Goal: Find specific page/section: Find specific page/section

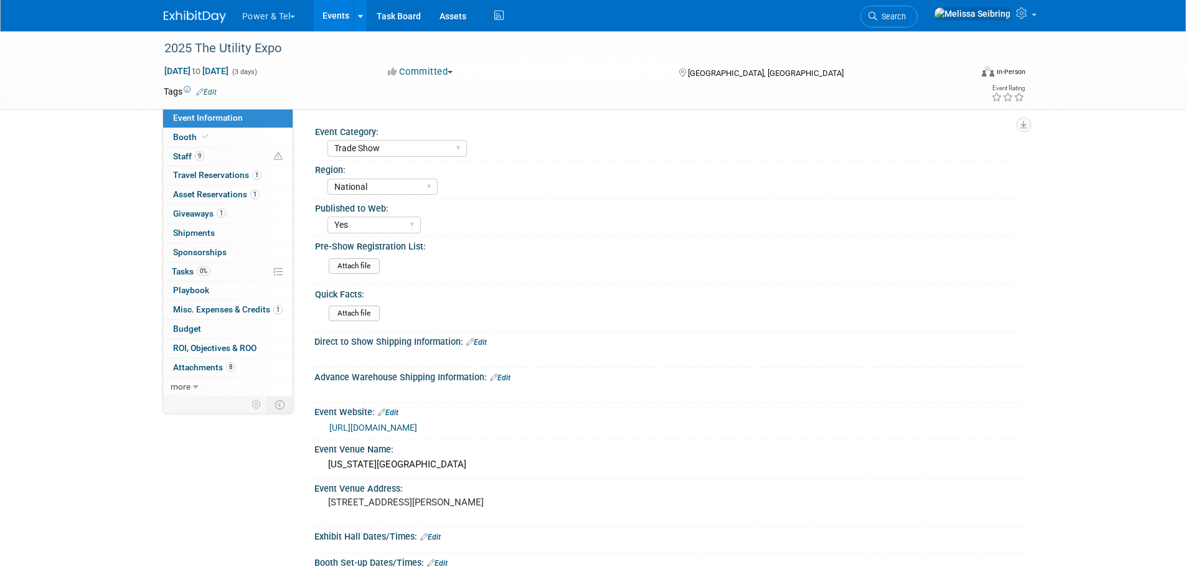
select select "Trade Show"
select select "National"
select select "Yes"
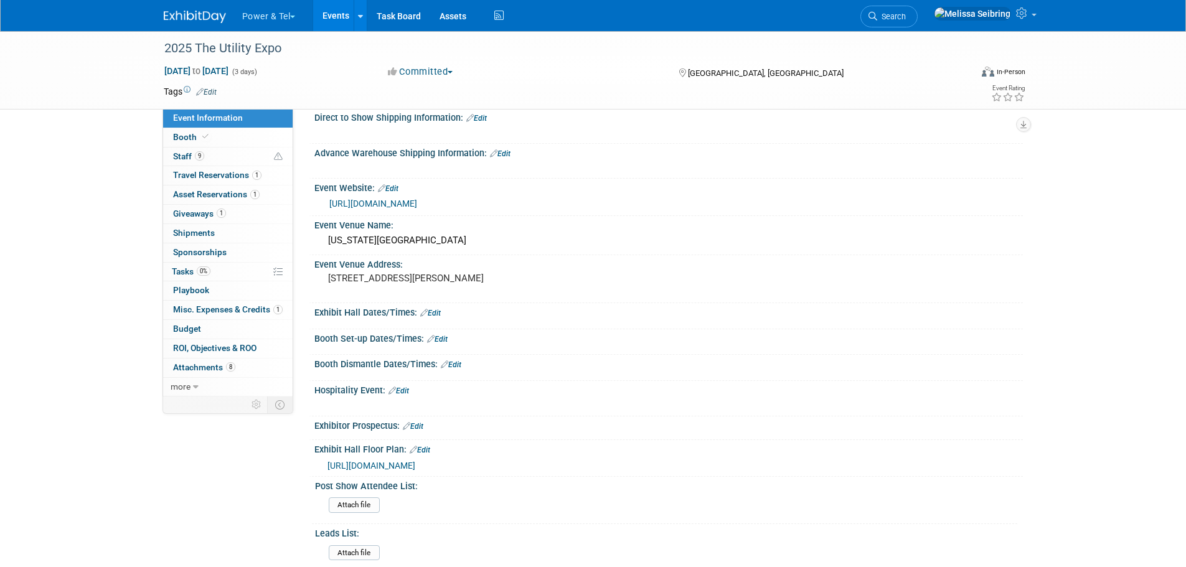
scroll to position [225, 0]
drag, startPoint x: 176, startPoint y: 149, endPoint x: 227, endPoint y: 151, distance: 51.1
click at [176, 149] on link "9 Staff 9" at bounding box center [227, 157] width 129 height 19
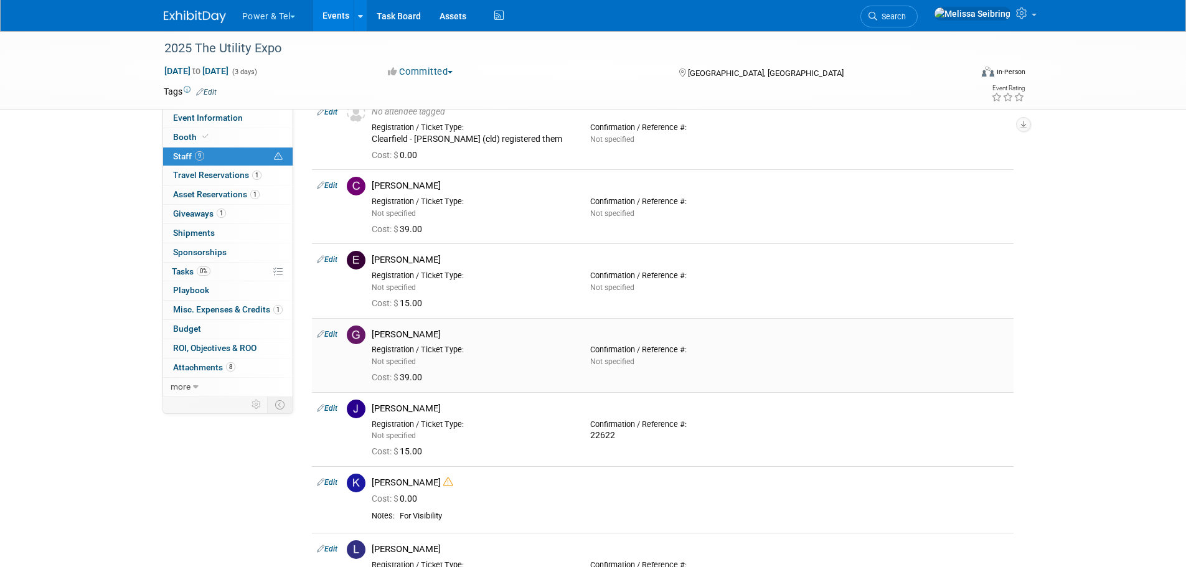
scroll to position [62, 0]
click at [906, 20] on span "Search" at bounding box center [891, 16] width 29 height 9
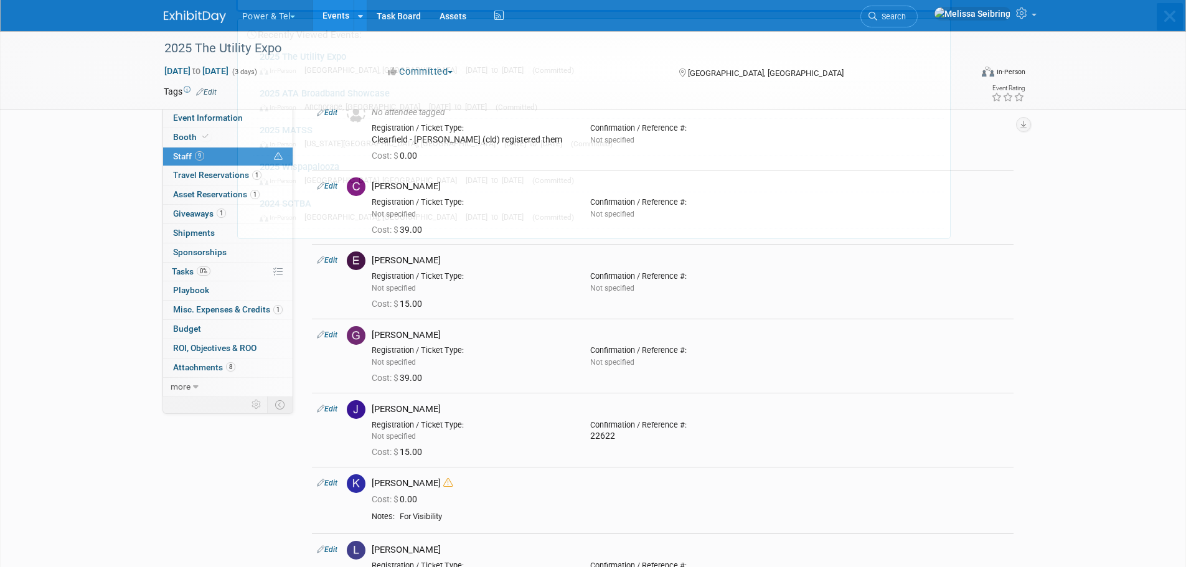
scroll to position [0, 0]
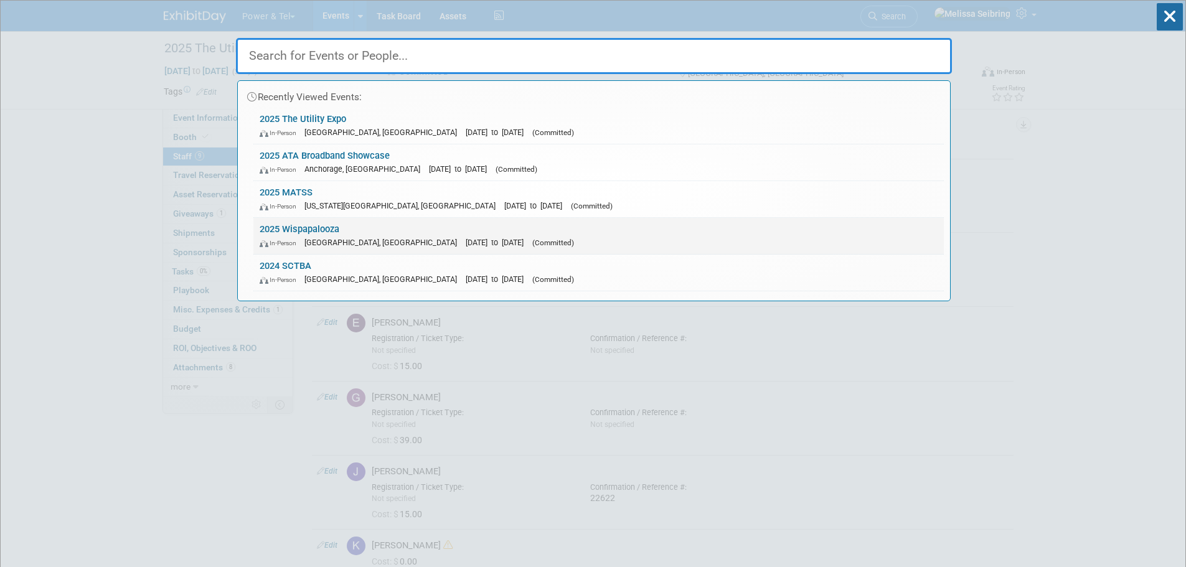
click at [302, 228] on link "2025 Wispapalooza In-Person Las Vegas, NV Oct 13, 2025 to Oct 16, 2025 (Committ…" at bounding box center [598, 236] width 690 height 36
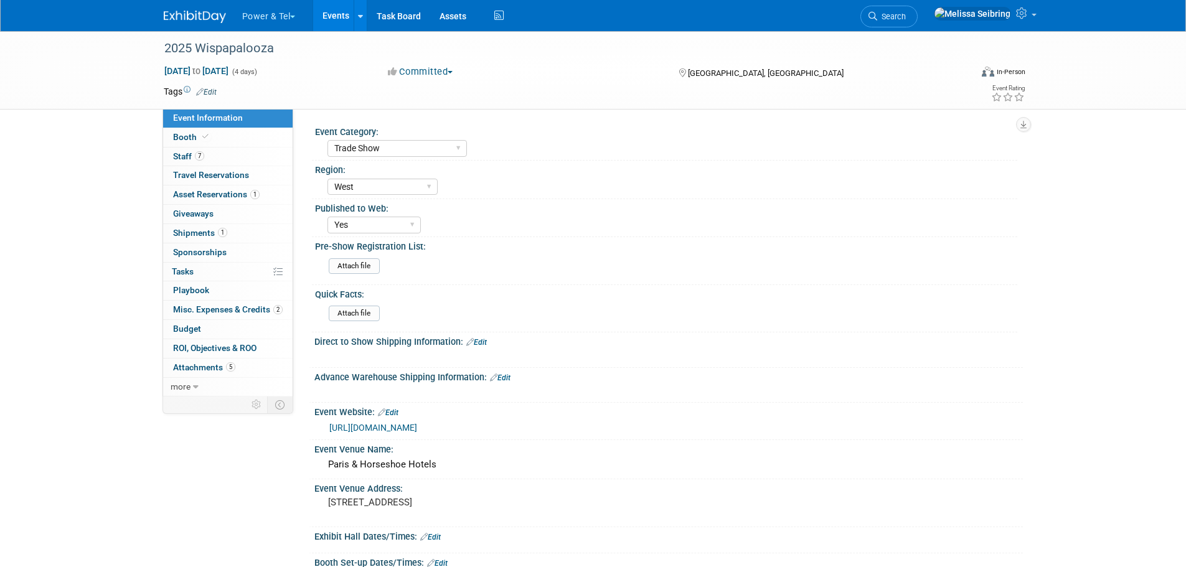
select select "Trade Show"
select select "West"
select select "Yes"
click at [176, 154] on span "Staff 7" at bounding box center [188, 156] width 31 height 10
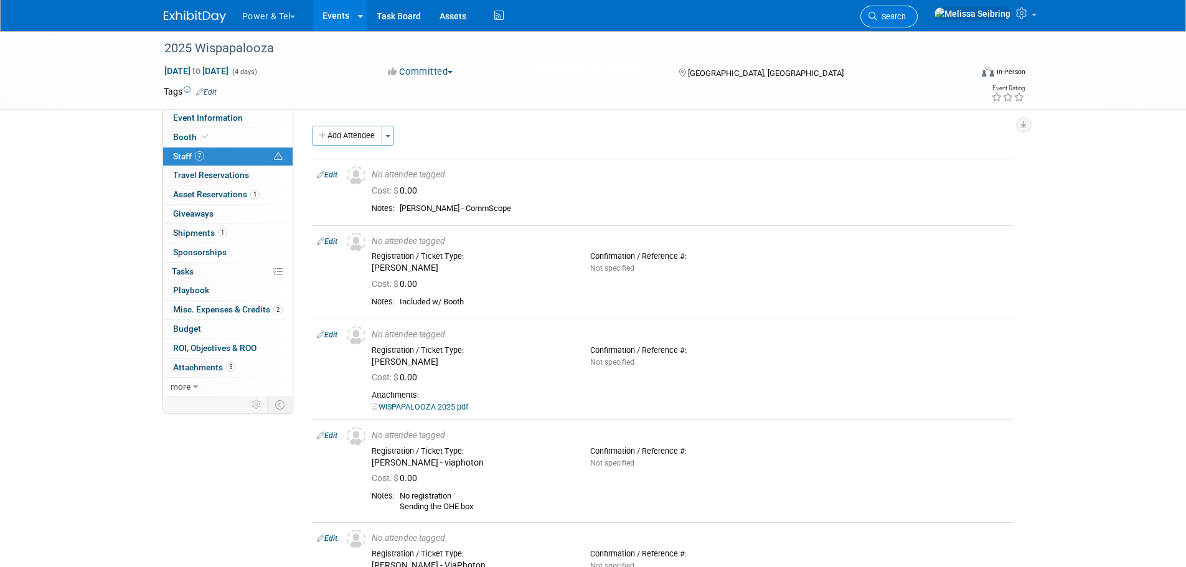
click at [917, 10] on link "Search" at bounding box center [888, 17] width 57 height 22
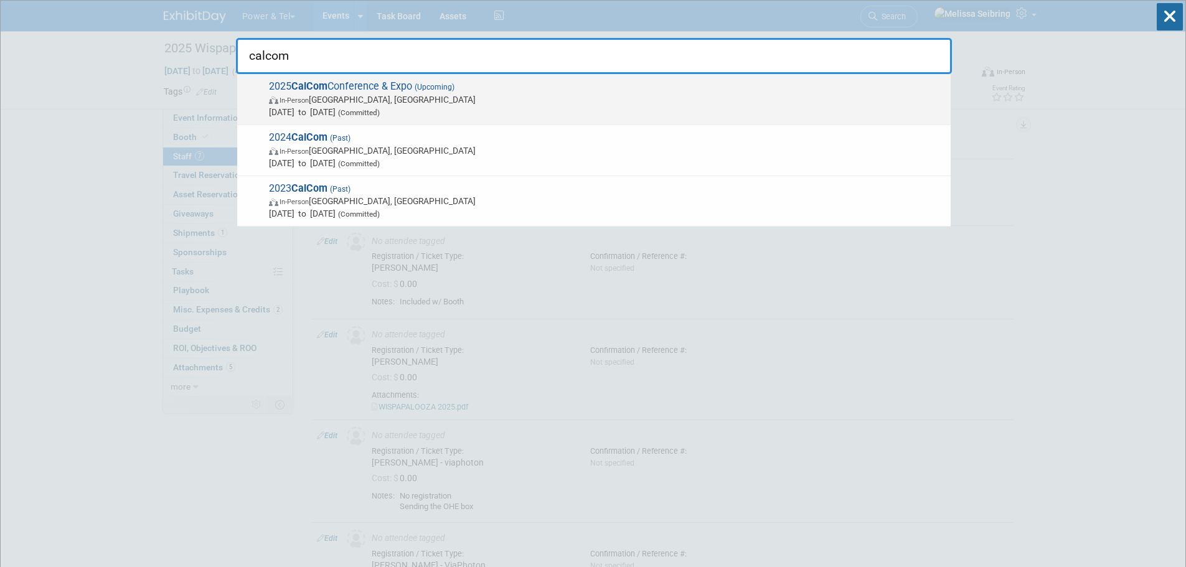
type input "calcom"
click at [337, 87] on span "2025 CalCom Conference & Expo (Upcoming) In-Person Sacramento, CA Oct 13, 2025 …" at bounding box center [604, 99] width 679 height 38
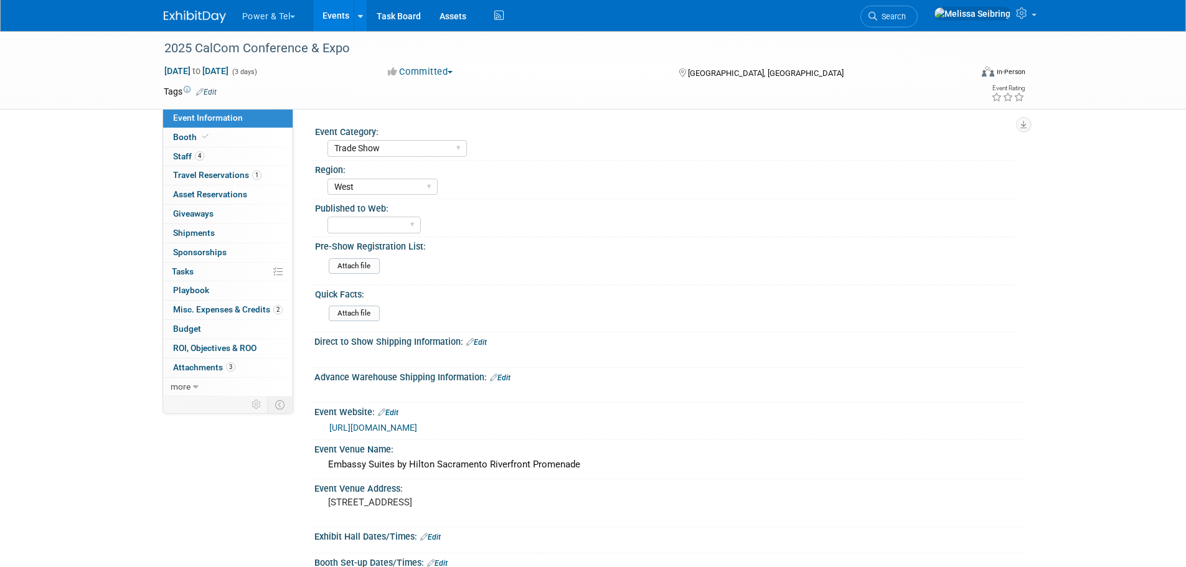
select select "Trade Show"
select select "West"
click at [180, 156] on span "Staff 4" at bounding box center [188, 156] width 31 height 10
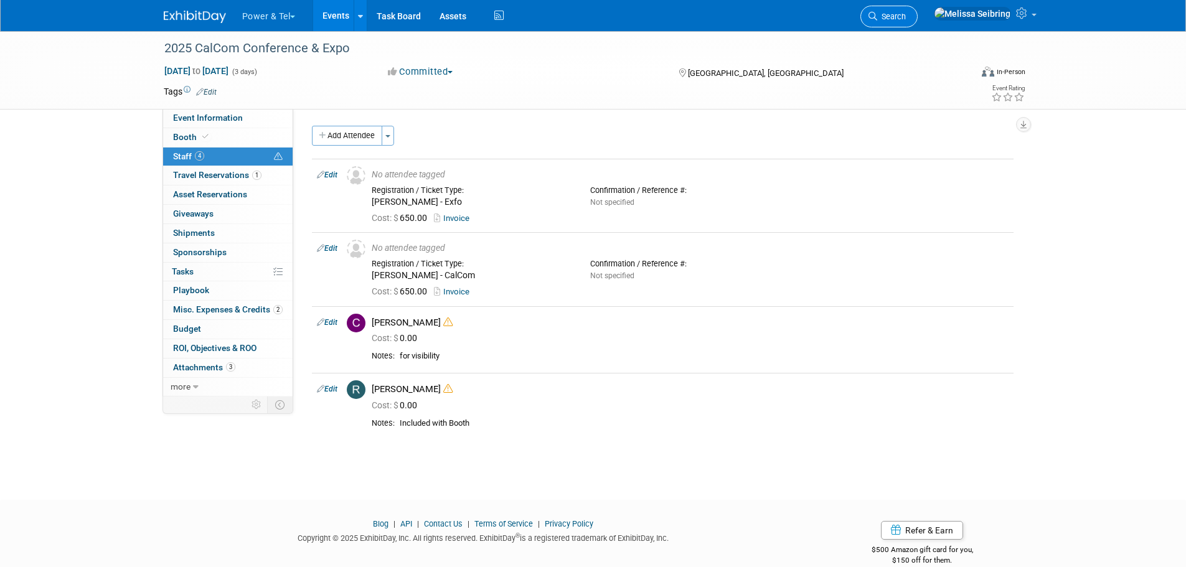
click at [917, 10] on link "Search" at bounding box center [888, 17] width 57 height 22
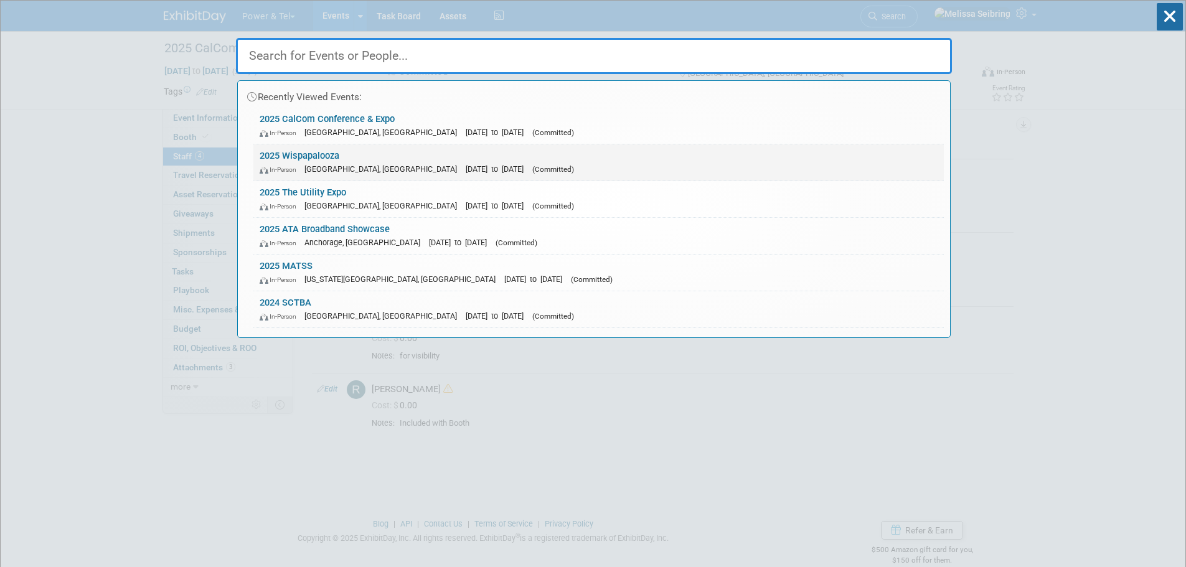
click at [306, 154] on link "2025 Wispapalooza In-Person [GEOGRAPHIC_DATA], [GEOGRAPHIC_DATA] [DATE] to [DAT…" at bounding box center [598, 162] width 690 height 36
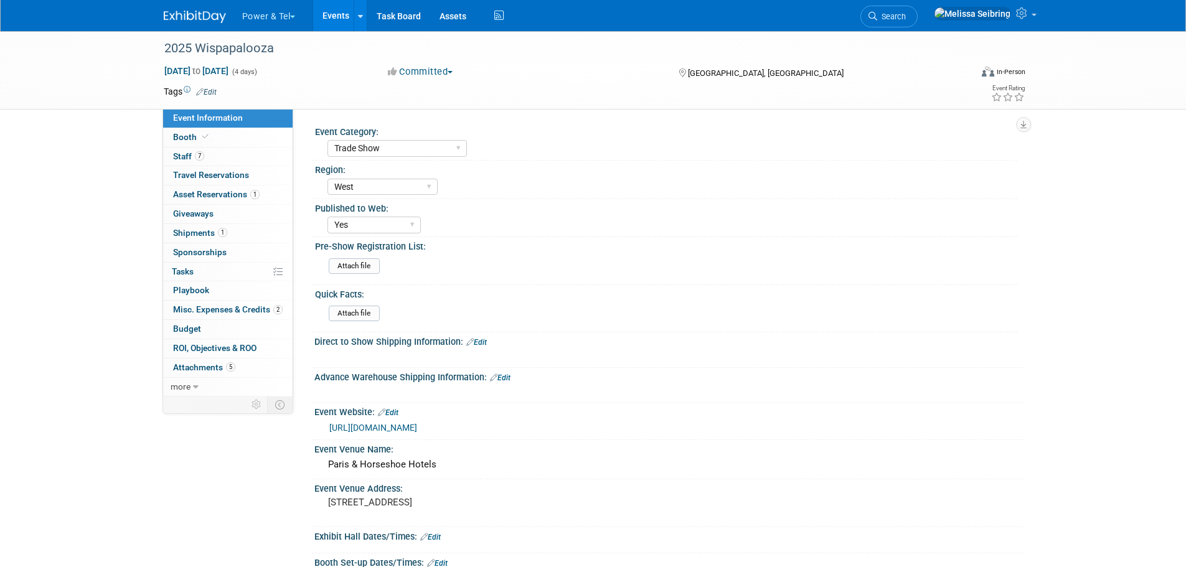
select select "Trade Show"
select select "West"
select select "Yes"
drag, startPoint x: 182, startPoint y: 156, endPoint x: 402, endPoint y: 216, distance: 228.4
click at [182, 156] on span "Staff 7" at bounding box center [188, 156] width 31 height 10
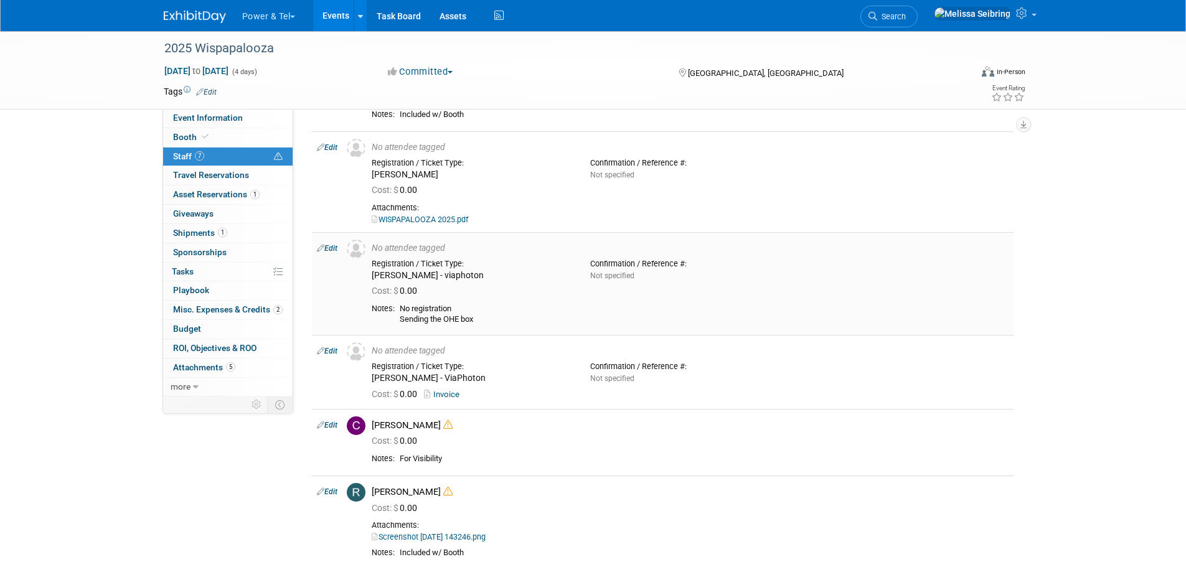
scroll to position [249, 0]
